Goal: Task Accomplishment & Management: Manage account settings

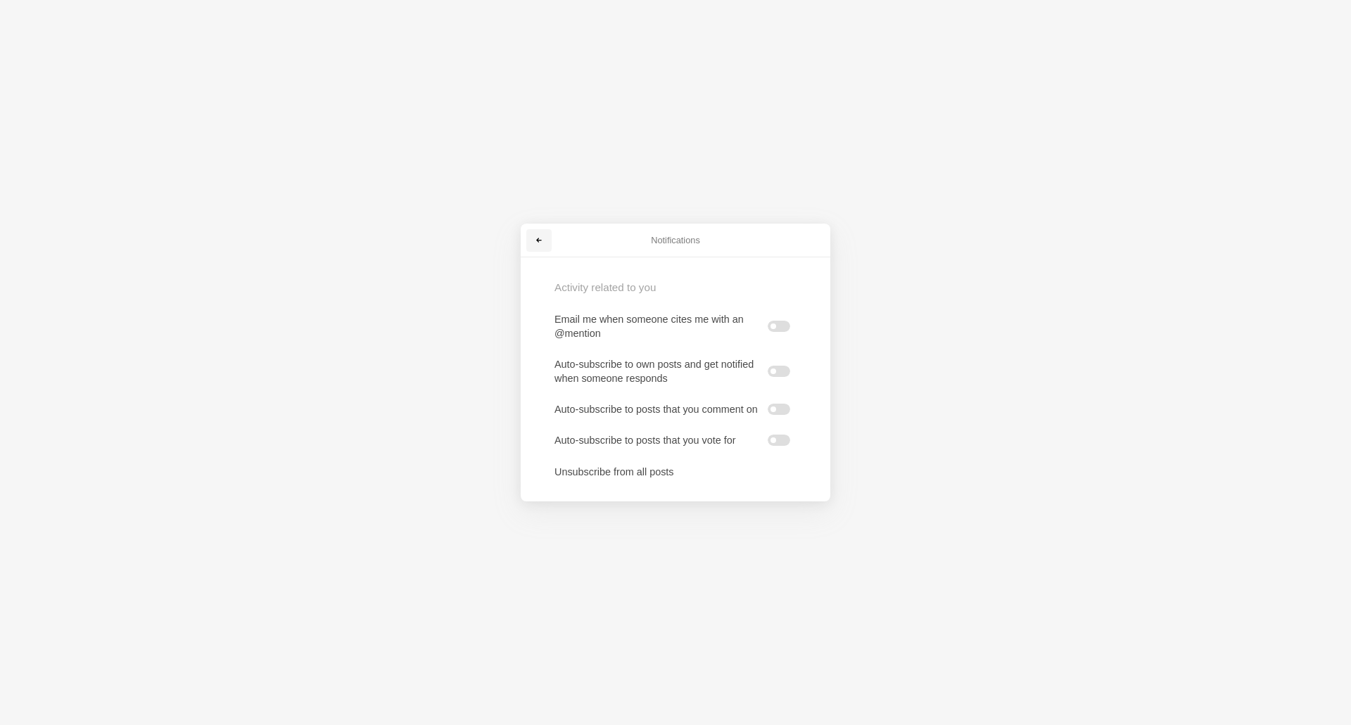
click at [535, 239] on span at bounding box center [539, 240] width 8 height 8
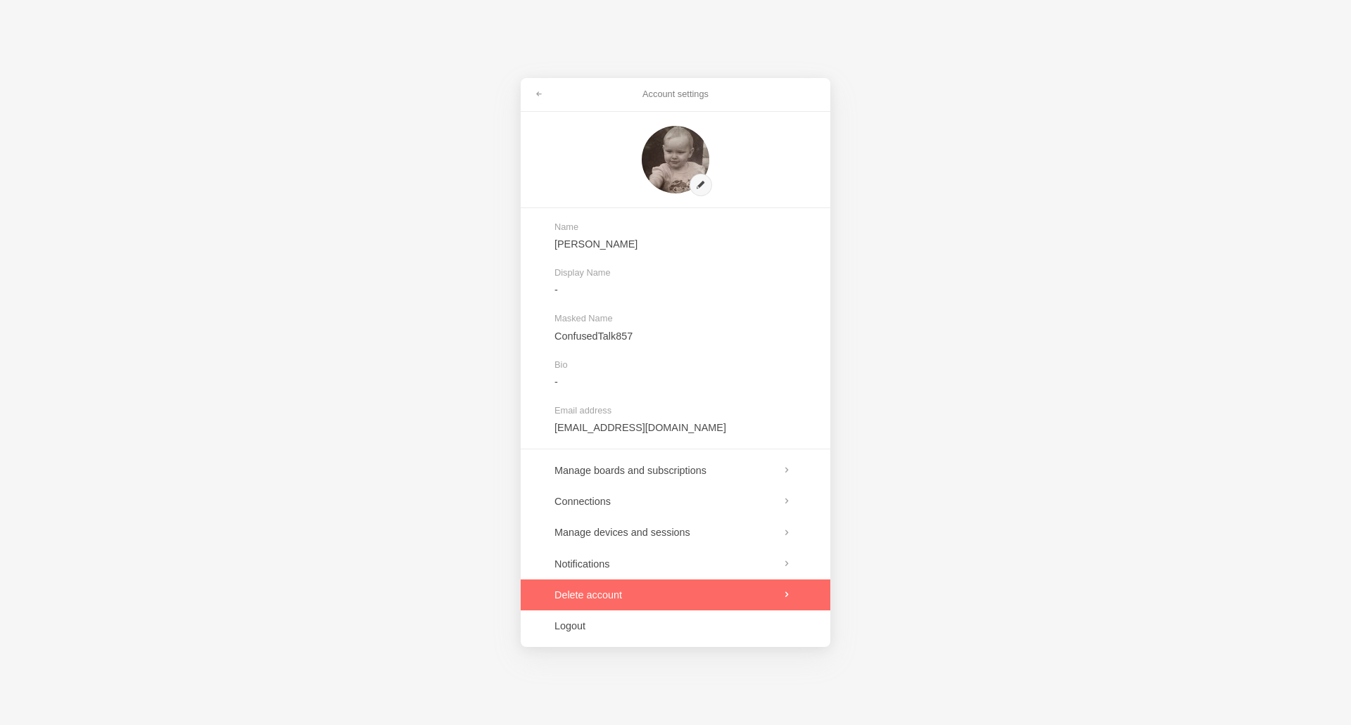
click at [626, 589] on link at bounding box center [676, 595] width 310 height 31
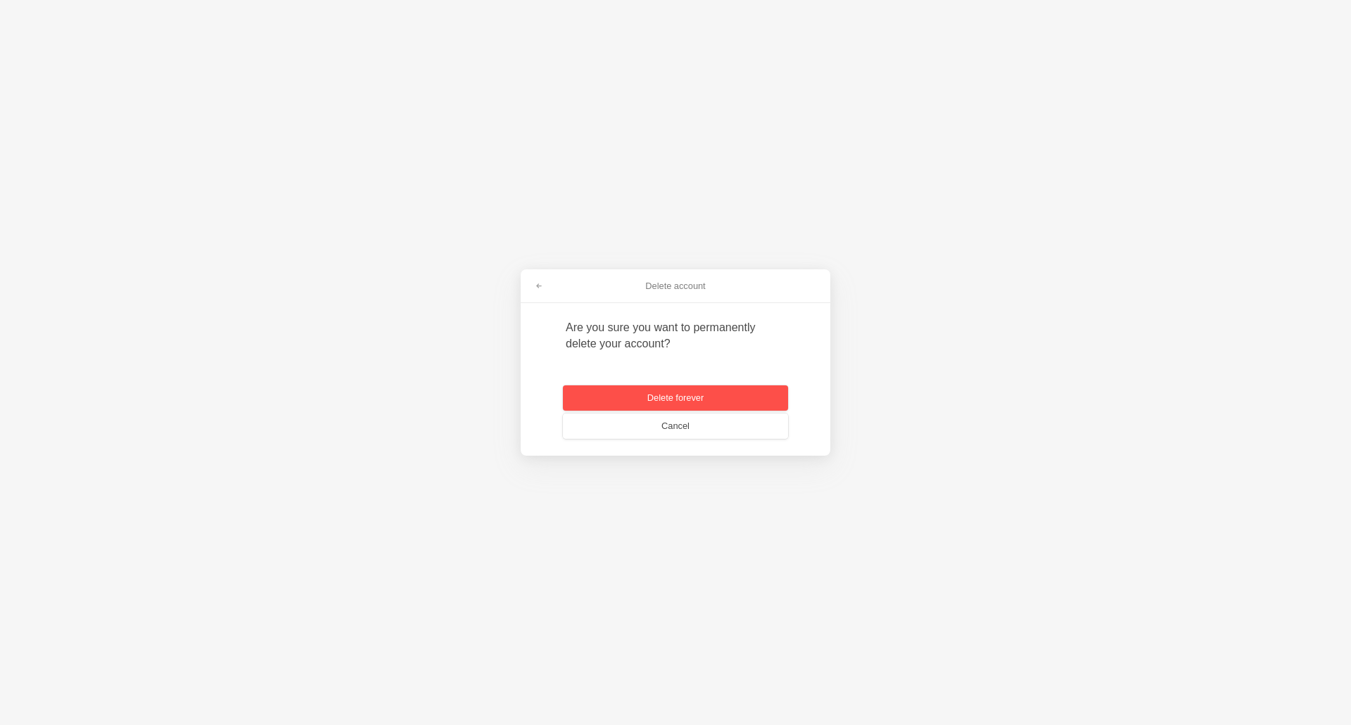
click at [685, 402] on button "Delete forever" at bounding box center [675, 398] width 225 height 25
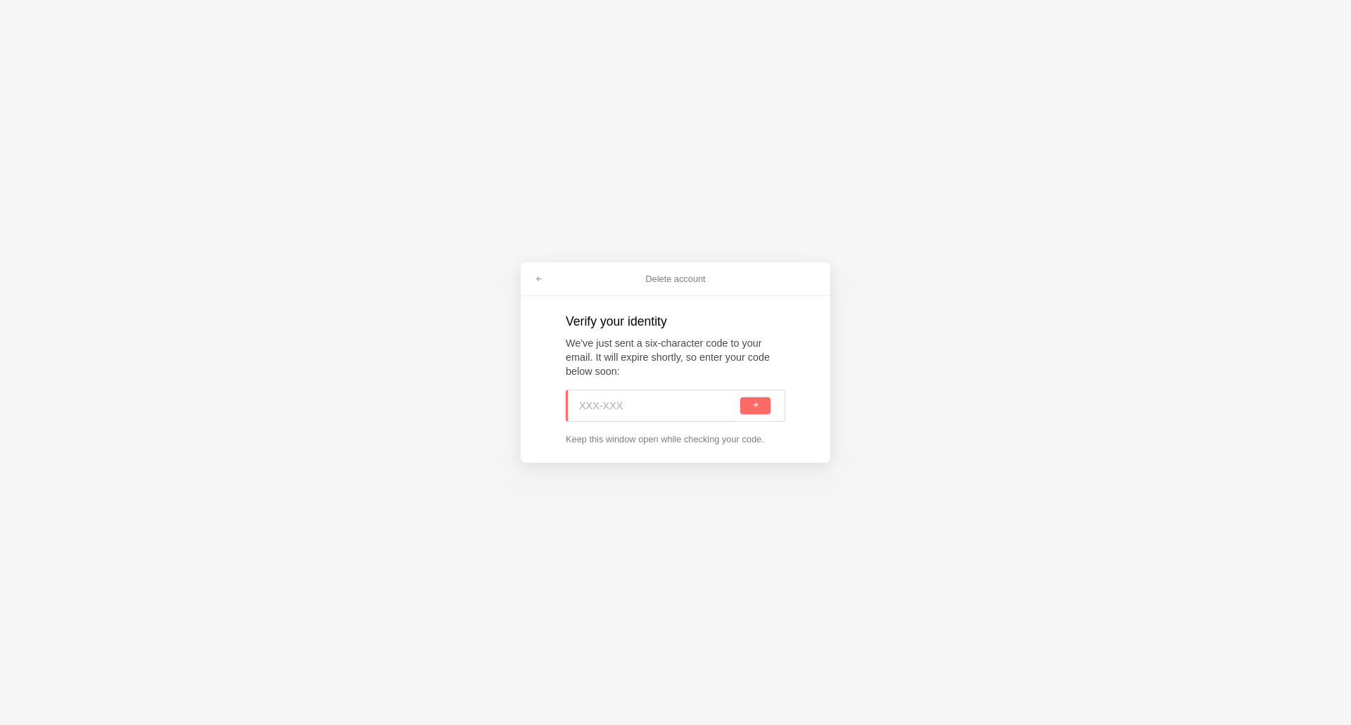
click at [639, 395] on input at bounding box center [658, 406] width 158 height 31
paste input "EH7-7EN"
type input "EH7-7EN"
click at [758, 410] on button "submit" at bounding box center [755, 406] width 30 height 17
